Goal: Task Accomplishment & Management: Use online tool/utility

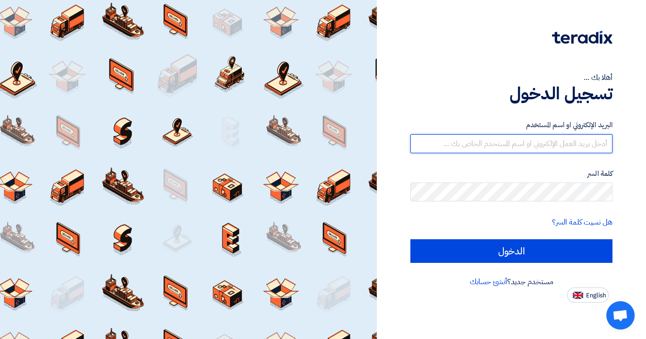
click at [512, 151] on input "text" at bounding box center [512, 143] width 202 height 19
type input "[EMAIL_ADDRESS][DOMAIN_NAME]"
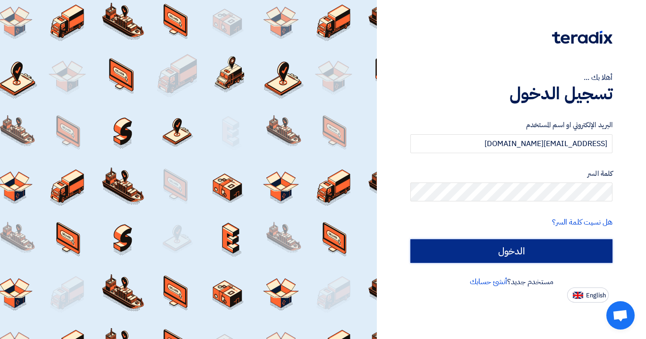
click at [506, 257] on input "الدخول" at bounding box center [512, 251] width 202 height 24
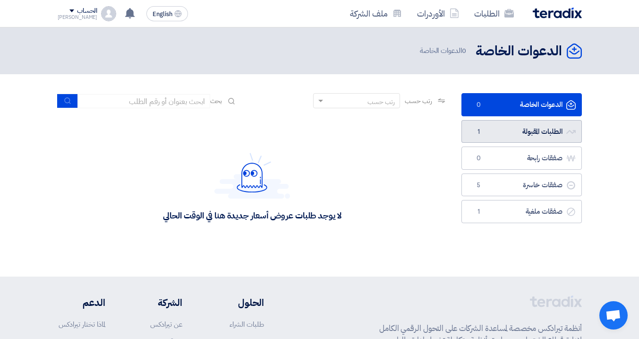
click at [498, 138] on link "الطلبات المقبولة الطلبات المقبولة 1" at bounding box center [522, 131] width 120 height 23
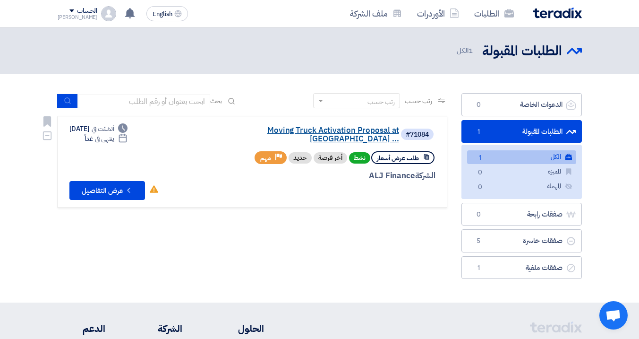
click at [307, 132] on link "Moving Truck Activation Proposal at [GEOGRAPHIC_DATA] ..." at bounding box center [304, 134] width 189 height 17
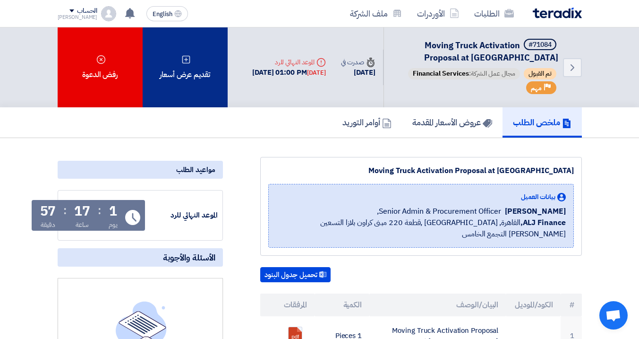
click at [177, 77] on div "تقديم عرض أسعار" at bounding box center [185, 67] width 85 height 80
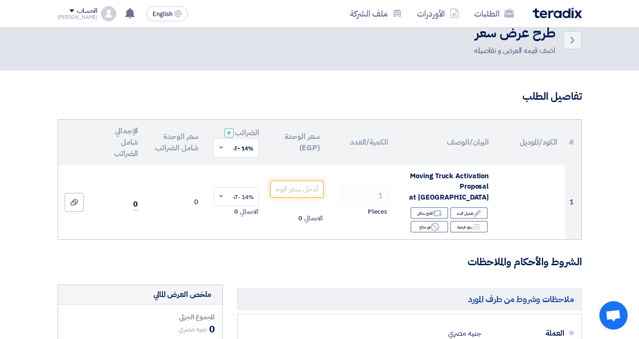
scroll to position [19, 0]
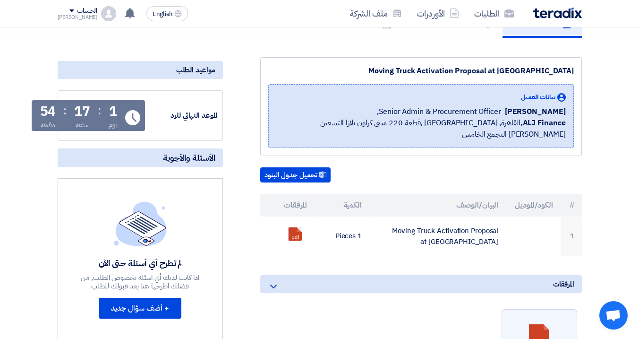
scroll to position [81, 0]
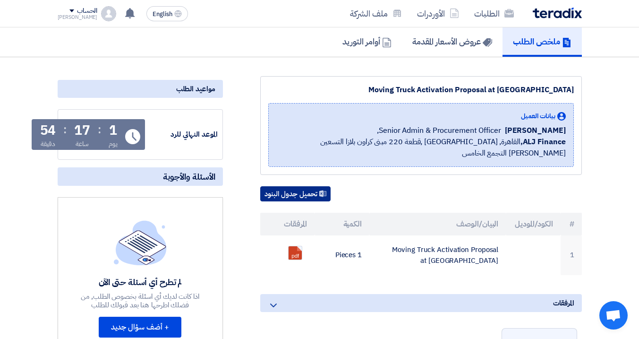
click at [309, 197] on button "تحميل جدول البنود" at bounding box center [295, 193] width 70 height 15
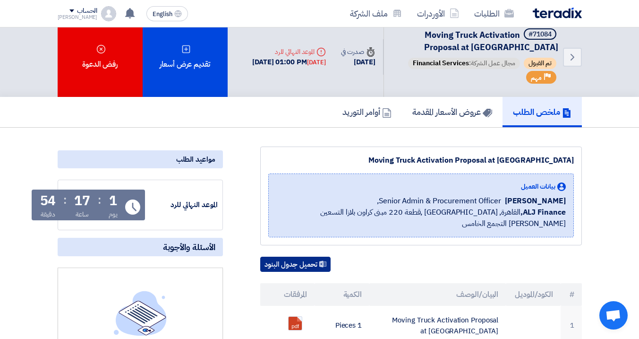
scroll to position [0, 0]
